Goal: Information Seeking & Learning: Find contact information

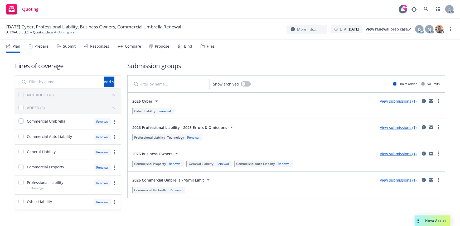
click at [36, 44] on div "Prepare" at bounding box center [42, 46] width 14 height 4
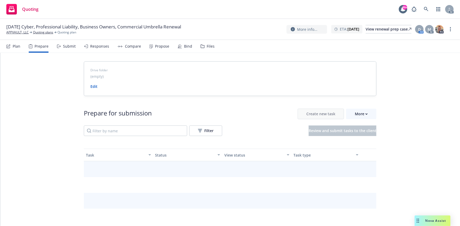
click at [38, 45] on div "Prepare" at bounding box center [42, 46] width 14 height 4
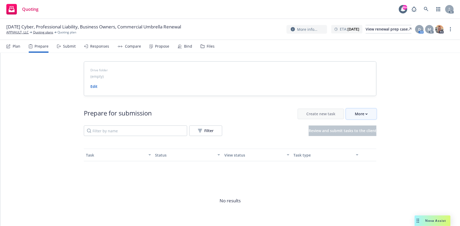
click at [366, 114] on icon "button" at bounding box center [367, 114] width 2 height 1
click at [367, 138] on span "Go to Indio account" at bounding box center [368, 138] width 47 height 5
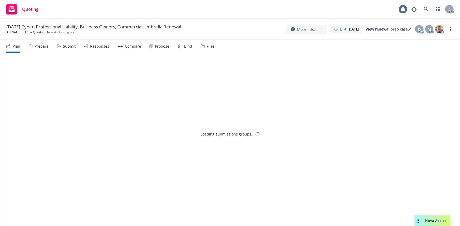
click at [43, 47] on div "Prepare" at bounding box center [42, 46] width 14 height 4
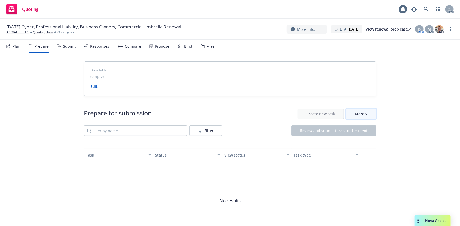
click at [357, 111] on div "More" at bounding box center [361, 114] width 13 height 10
click at [14, 32] on link "APPVAULT, LLC" at bounding box center [17, 32] width 22 height 5
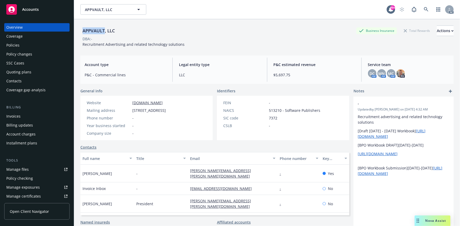
drag, startPoint x: 81, startPoint y: 31, endPoint x: 105, endPoint y: 34, distance: 24.4
click at [105, 34] on div "APPVAULT, LLC" at bounding box center [98, 30] width 37 height 7
copy div "APPVAULT"
drag, startPoint x: 82, startPoint y: 177, endPoint x: 110, endPoint y: 178, distance: 27.7
click at [110, 178] on div "Debi Welborn" at bounding box center [107, 174] width 54 height 18
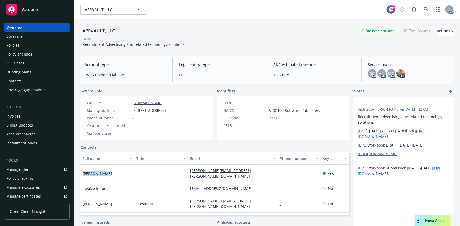
copy span "Debi Welborn"
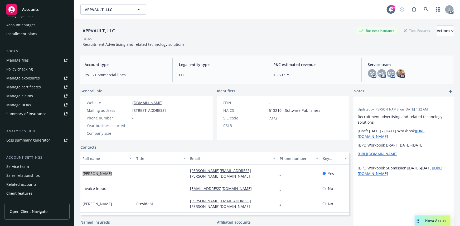
scroll to position [117, 0]
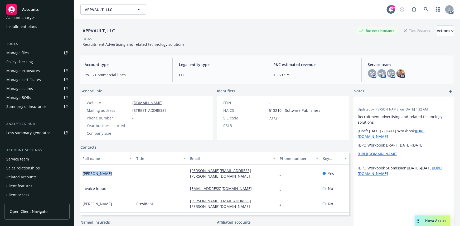
click at [29, 164] on div "Sales relationships" at bounding box center [22, 168] width 33 height 8
click at [31, 160] on div "Service team" at bounding box center [36, 159] width 61 height 8
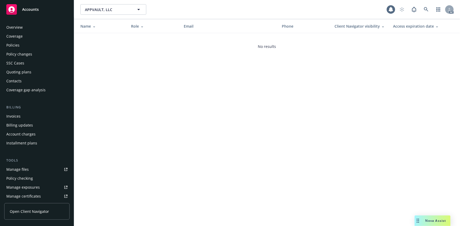
scroll to position [117, 0]
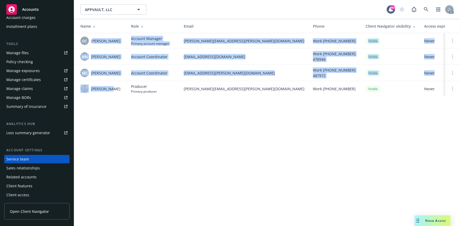
drag, startPoint x: 92, startPoint y: 39, endPoint x: 0, endPoint y: 83, distance: 102.2
click at [115, 92] on tbody "DC Daniel Campbell Account Manager Primary account manager daniel.campbell@newf…" at bounding box center [283, 64] width 419 height 63
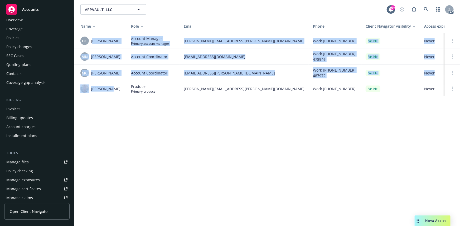
scroll to position [0, 0]
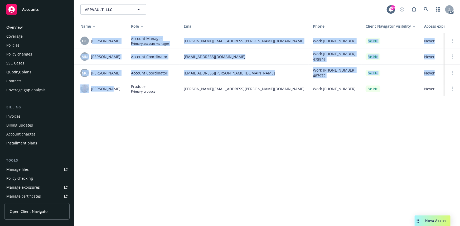
click at [7, 46] on div "Policies" at bounding box center [12, 45] width 13 height 8
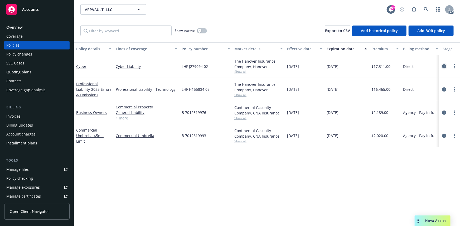
click at [444, 64] on icon "circleInformation" at bounding box center [444, 66] width 4 height 4
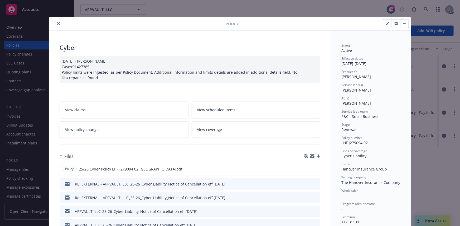
scroll to position [72, 0]
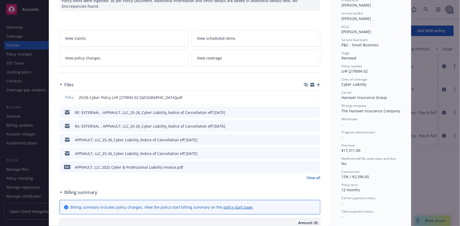
click at [310, 178] on link "View all" at bounding box center [314, 178] width 14 height 6
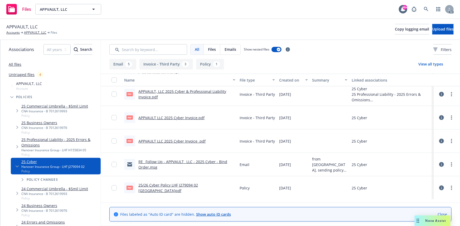
scroll to position [97, 0]
click at [180, 189] on link "25/26 Cyber Policy LHF J279094 02 [GEOGRAPHIC_DATA]pdf" at bounding box center [168, 188] width 60 height 11
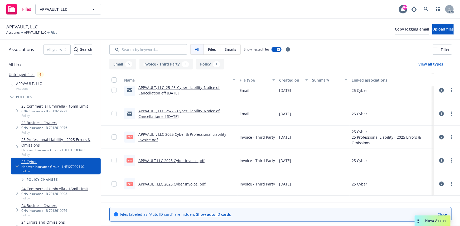
scroll to position [0, 0]
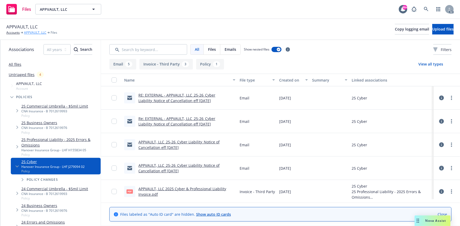
click at [38, 32] on link "APPVAULT, LLC" at bounding box center [35, 32] width 22 height 5
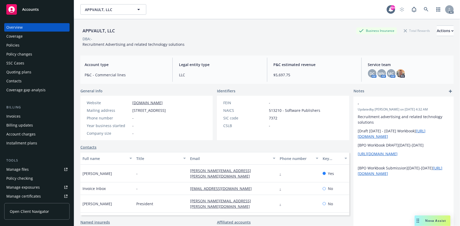
click at [45, 42] on div "Policies" at bounding box center [36, 45] width 61 height 8
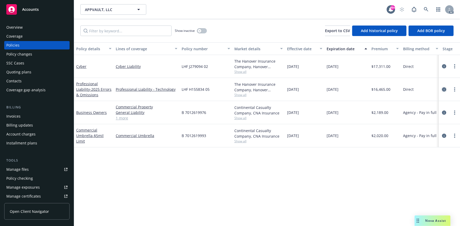
click at [444, 90] on icon "circleInformation" at bounding box center [444, 90] width 4 height 4
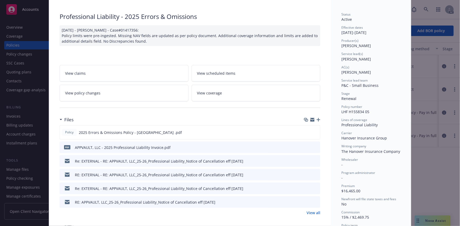
scroll to position [72, 0]
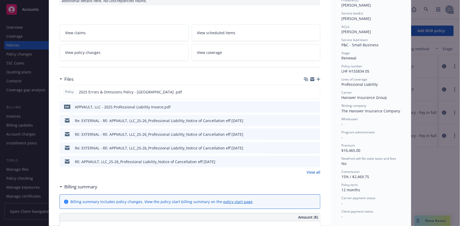
click at [312, 171] on link "View all" at bounding box center [314, 173] width 14 height 6
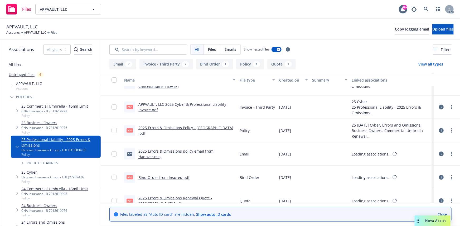
scroll to position [163, 0]
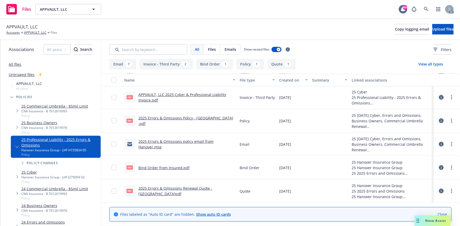
click at [203, 120] on link "2025 Errors & Omissions Policy - [GEOGRAPHIC_DATA] .pdf" at bounding box center [185, 121] width 95 height 11
click at [37, 34] on link "APPVAULT, LLC" at bounding box center [35, 32] width 22 height 5
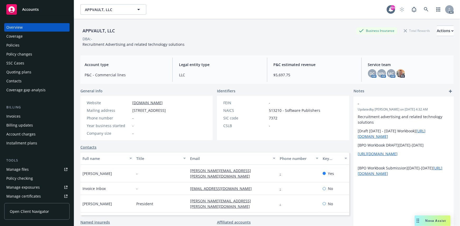
click at [24, 70] on div "Quoting plans" at bounding box center [18, 72] width 25 height 8
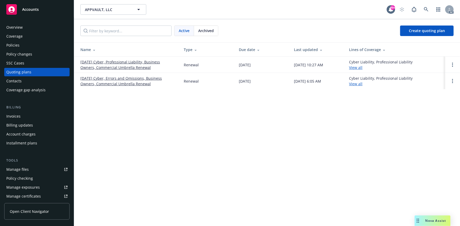
drag, startPoint x: 78, startPoint y: 60, endPoint x: 151, endPoint y: 69, distance: 73.3
click at [151, 69] on td "01/16/26 Cyber, Professional Liability, Business Owners, Commercial Umbrella Re…" at bounding box center [126, 65] width 105 height 16
copy link "01/16/26 Cyber, Professional Liability, Business Owners, Commercial Umbrella Re…"
click at [33, 46] on div "Policies" at bounding box center [36, 45] width 61 height 8
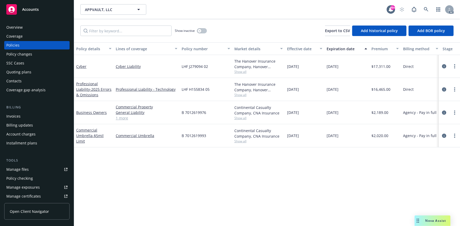
click at [27, 169] on div "Manage files" at bounding box center [17, 170] width 22 height 8
click at [16, 28] on div "Overview" at bounding box center [14, 27] width 16 height 8
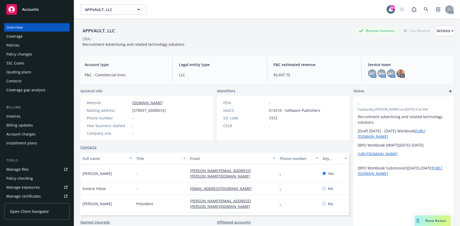
drag, startPoint x: 133, startPoint y: 109, endPoint x: 182, endPoint y: 112, distance: 49.4
click at [166, 112] on span "1 Ravinia Dr NE Ste 1425, Atlanta, GA, 30346" at bounding box center [148, 111] width 33 height 6
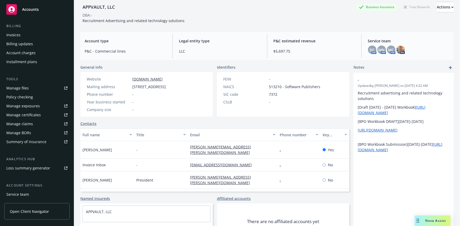
scroll to position [117, 0]
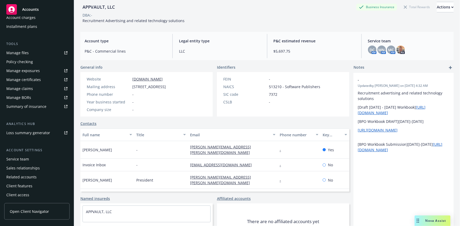
click at [39, 188] on div "Client features" at bounding box center [36, 186] width 61 height 8
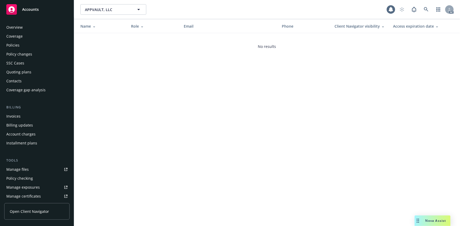
scroll to position [117, 0]
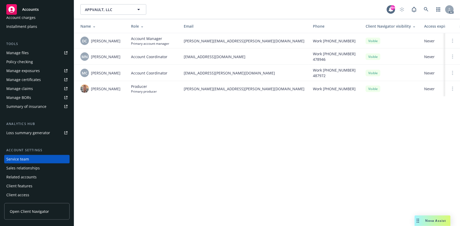
drag, startPoint x: 90, startPoint y: 42, endPoint x: 120, endPoint y: 42, distance: 29.3
click at [120, 42] on div "DC Daniel Campbell" at bounding box center [101, 41] width 42 height 8
drag, startPoint x: 180, startPoint y: 42, endPoint x: 239, endPoint y: 41, distance: 59.1
click at [239, 41] on tr "DC Daniel Campbell Account Manager Primary account manager daniel.campbell@newf…" at bounding box center [283, 40] width 419 height 15
copy tr "daniel.campbell@newfront.com"
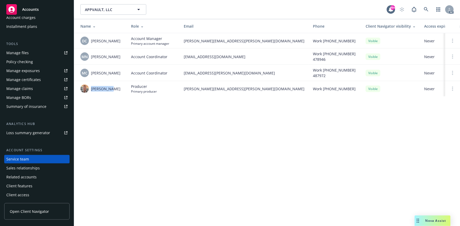
drag, startPoint x: 91, startPoint y: 92, endPoint x: 110, endPoint y: 90, distance: 18.8
click at [110, 90] on div "Nick Mayle" at bounding box center [101, 89] width 42 height 8
copy span "Nick Mayle"
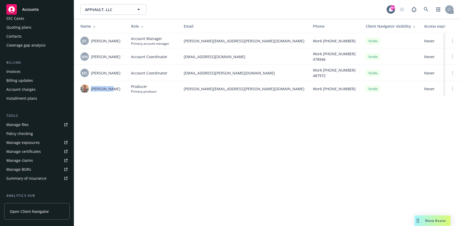
scroll to position [0, 0]
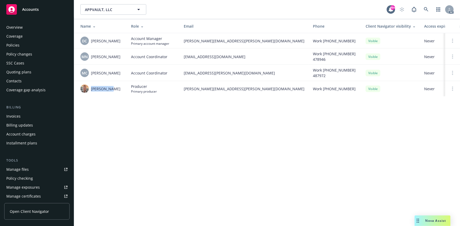
click at [29, 28] on div "Overview" at bounding box center [36, 27] width 61 height 8
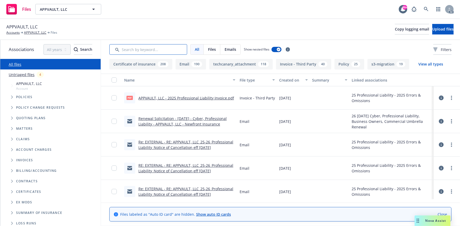
click at [133, 50] on input "Search by keyword..." at bounding box center [148, 49] width 78 height 11
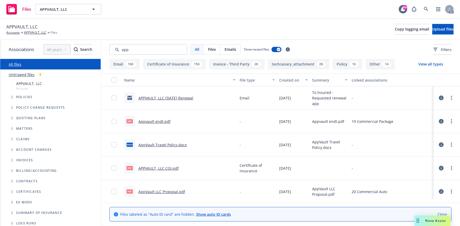
click at [288, 82] on div "Created on" at bounding box center [290, 81] width 23 height 6
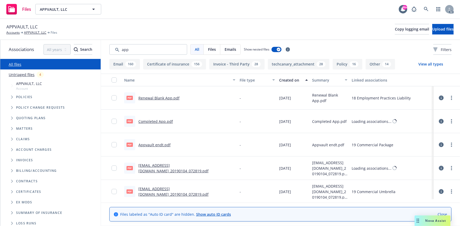
click at [288, 82] on div "Created on" at bounding box center [290, 81] width 23 height 6
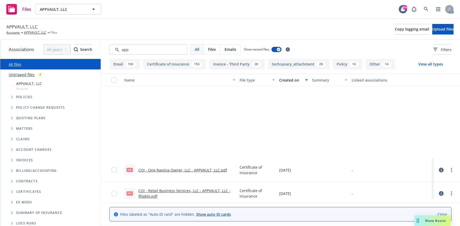
scroll to position [743, 0]
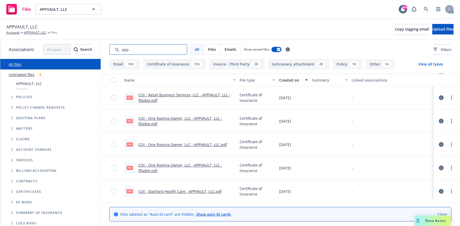
click at [145, 50] on input "Search by keyword..." at bounding box center [148, 49] width 78 height 11
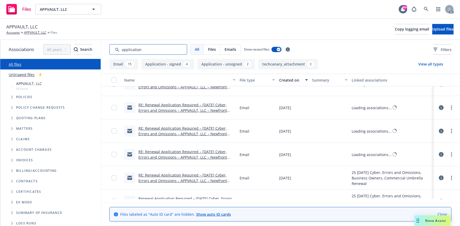
scroll to position [0, 0]
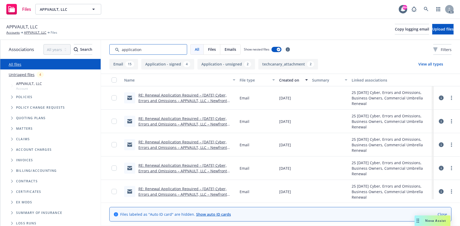
type input "application"
click at [290, 79] on div "Created on" at bounding box center [290, 81] width 23 height 6
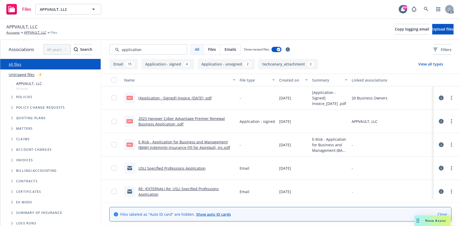
click at [290, 79] on div "Created on" at bounding box center [290, 81] width 23 height 6
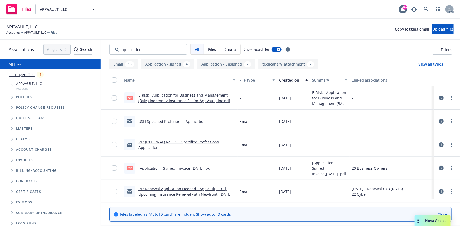
click at [288, 83] on button "Created on" at bounding box center [293, 80] width 33 height 13
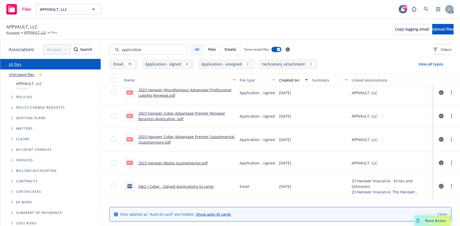
scroll to position [192, 0]
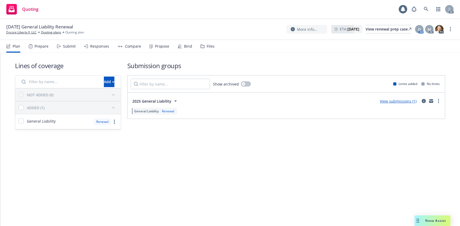
click at [40, 52] on div "Prepare" at bounding box center [39, 46] width 20 height 13
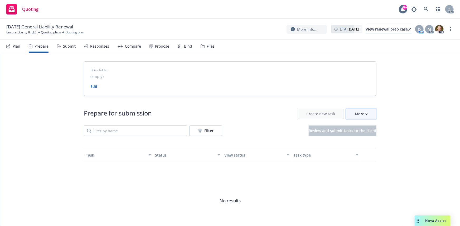
click at [364, 112] on div "More" at bounding box center [361, 114] width 13 height 10
click at [366, 137] on span "Go to Indio account" at bounding box center [368, 138] width 47 height 5
click at [365, 115] on icon "button" at bounding box center [366, 114] width 2 height 2
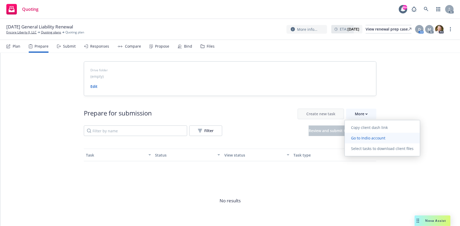
click at [369, 139] on span "Go to Indio account" at bounding box center [368, 138] width 47 height 5
